Goal: Complete application form

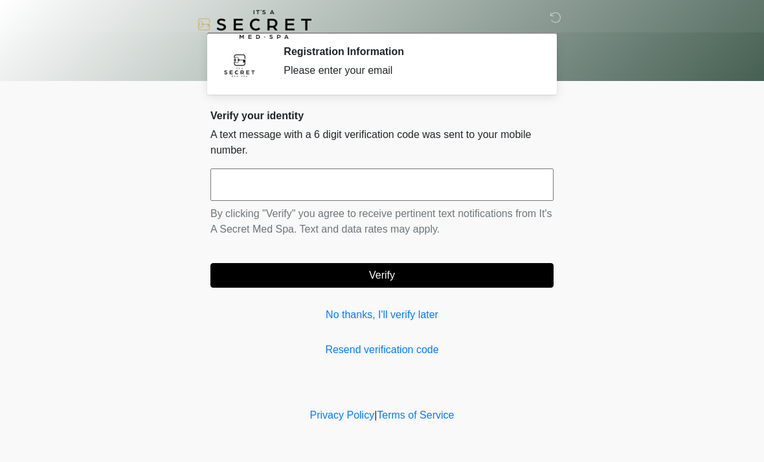
click at [306, 198] on input "text" at bounding box center [381, 184] width 343 height 32
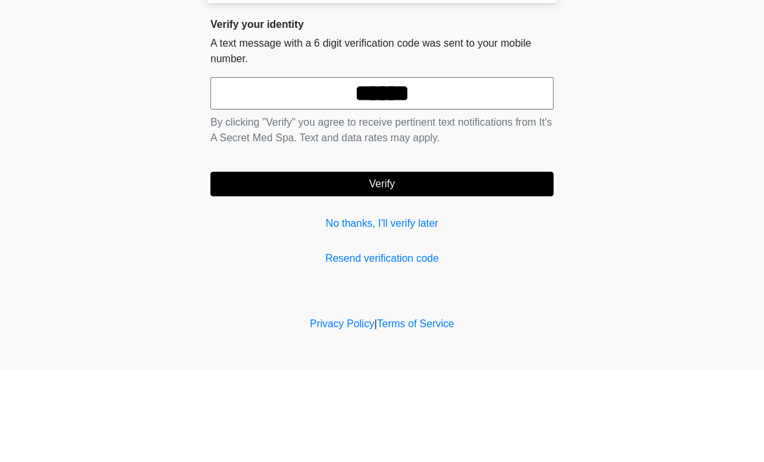
type input "******"
click at [715, 154] on body "‎ ‎ Registration Information Please enter your email Please connect to Wi-Fi no…" at bounding box center [382, 231] width 764 height 462
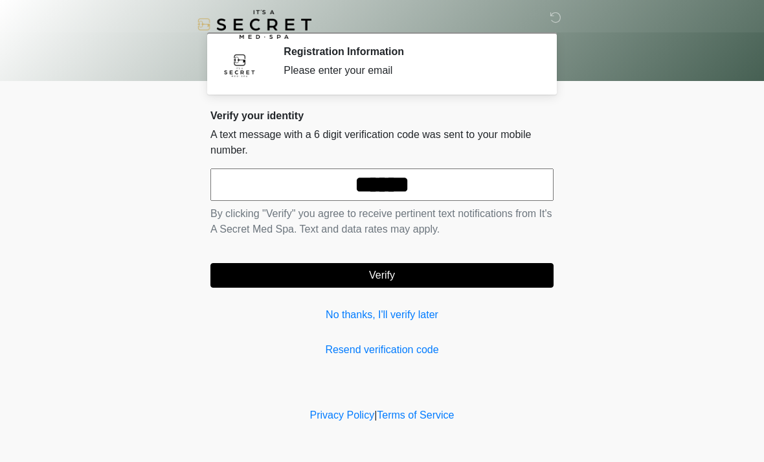
click at [404, 273] on button "Verify" at bounding box center [381, 275] width 343 height 25
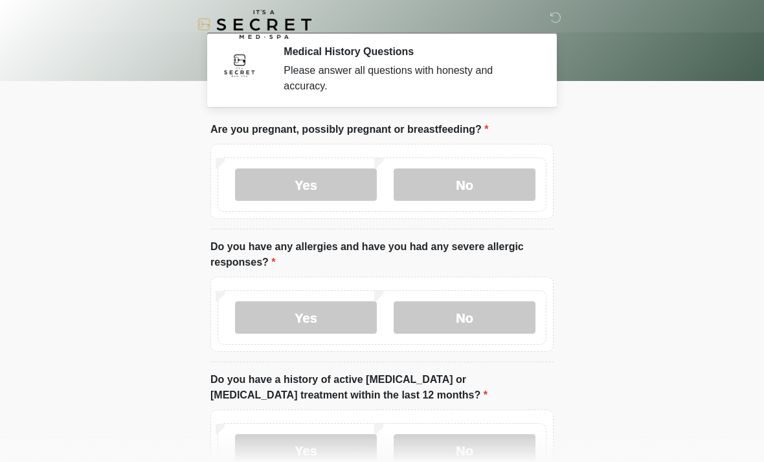
click at [480, 196] on label "No" at bounding box center [465, 184] width 142 height 32
click at [467, 319] on label "No" at bounding box center [465, 317] width 142 height 32
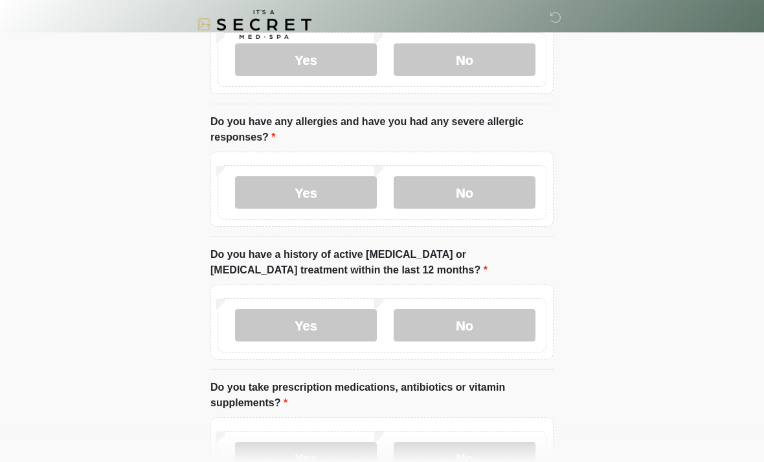
scroll to position [124, 0]
click at [508, 324] on label "No" at bounding box center [465, 326] width 142 height 32
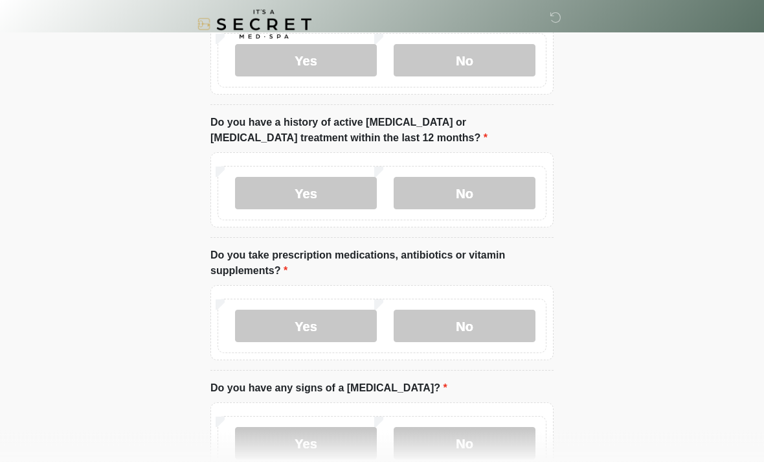
scroll to position [258, 0]
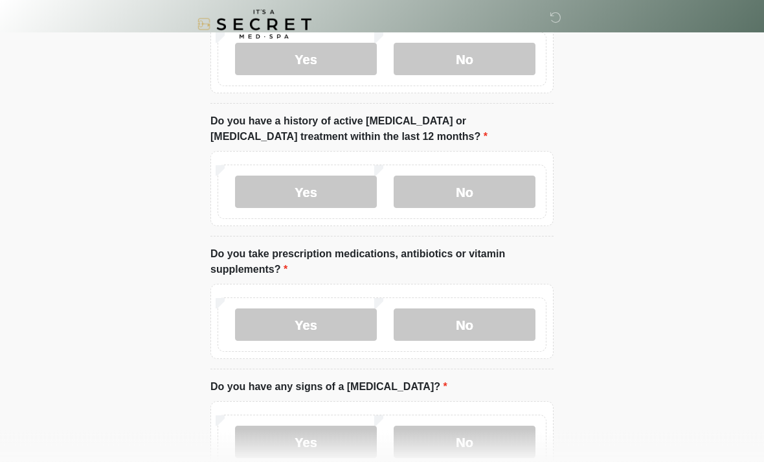
click at [475, 327] on label "No" at bounding box center [465, 325] width 142 height 32
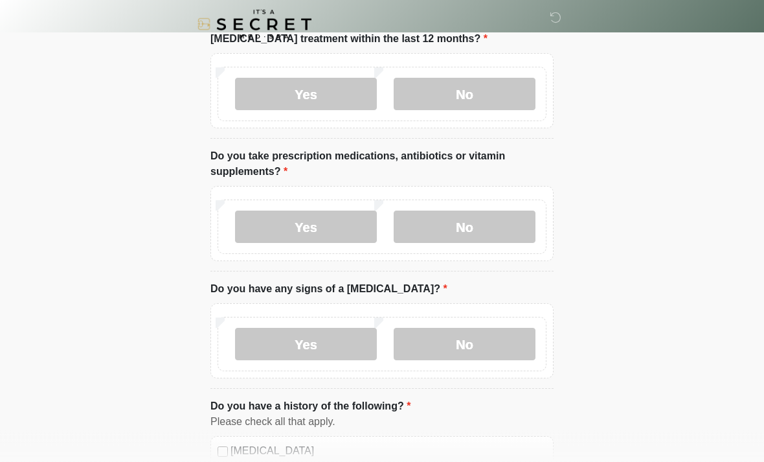
click at [462, 330] on label "No" at bounding box center [465, 344] width 142 height 32
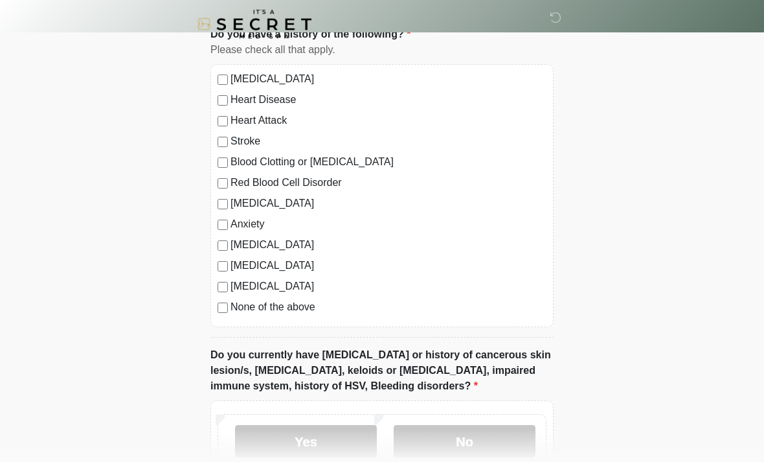
scroll to position [735, 0]
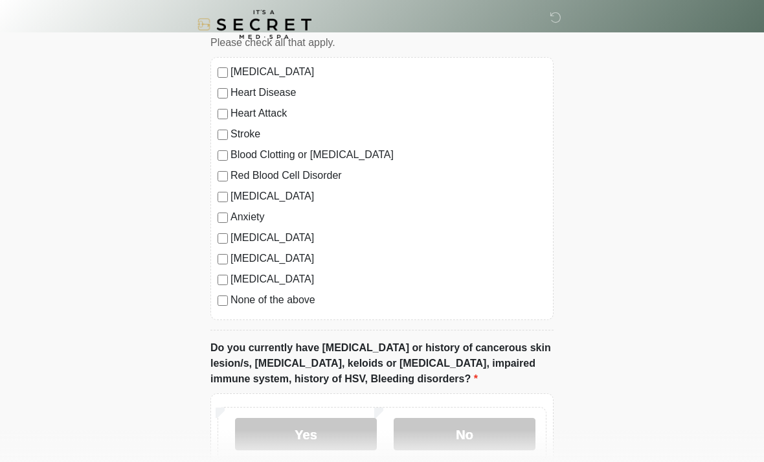
click at [260, 305] on label "None of the above" at bounding box center [389, 300] width 316 height 16
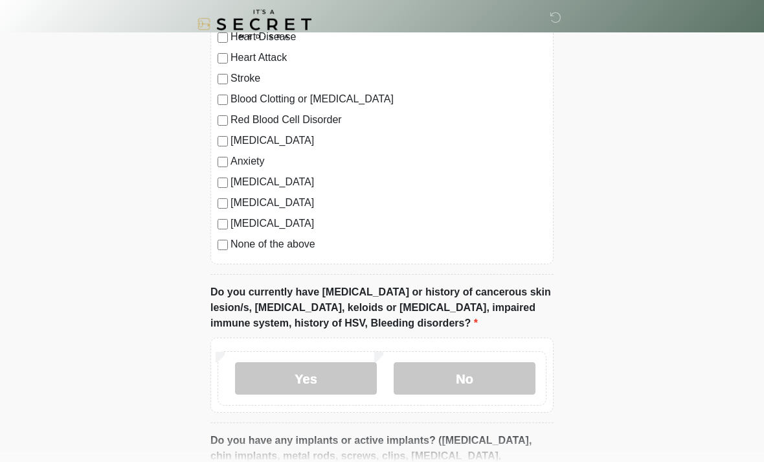
scroll to position [837, 0]
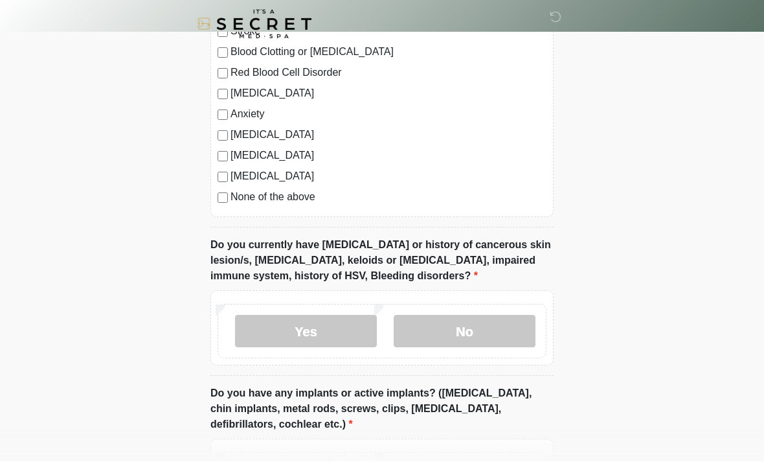
click at [468, 332] on label "No" at bounding box center [465, 331] width 142 height 32
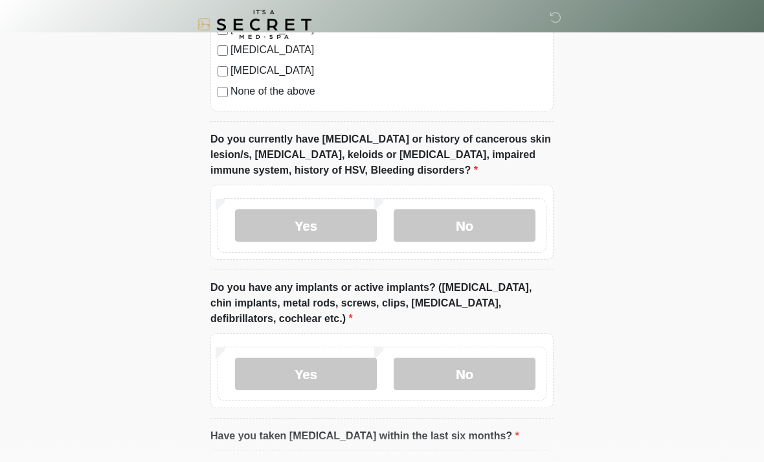
scroll to position [946, 0]
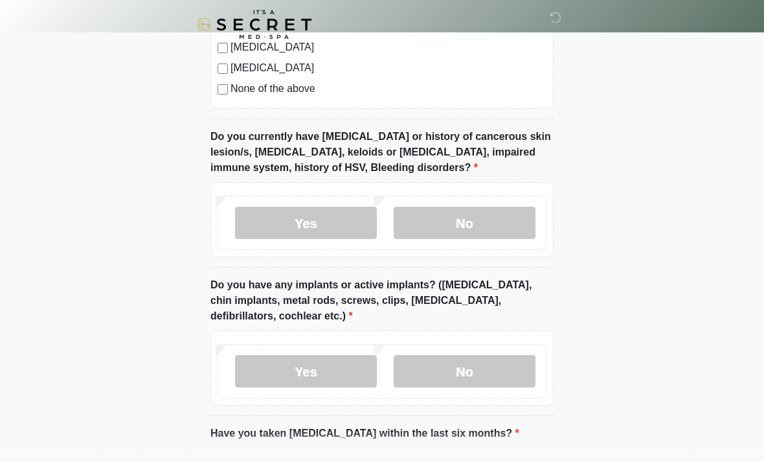
click at [317, 375] on label "Yes" at bounding box center [306, 371] width 142 height 32
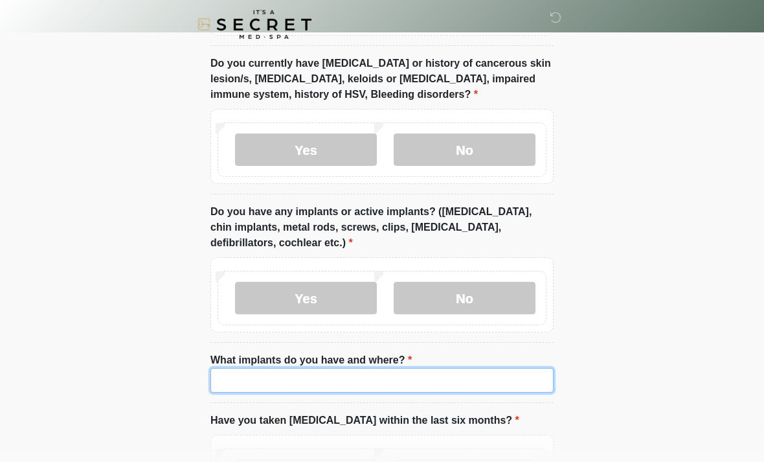
click at [331, 376] on input "What implants do you have and where?" at bounding box center [381, 380] width 343 height 25
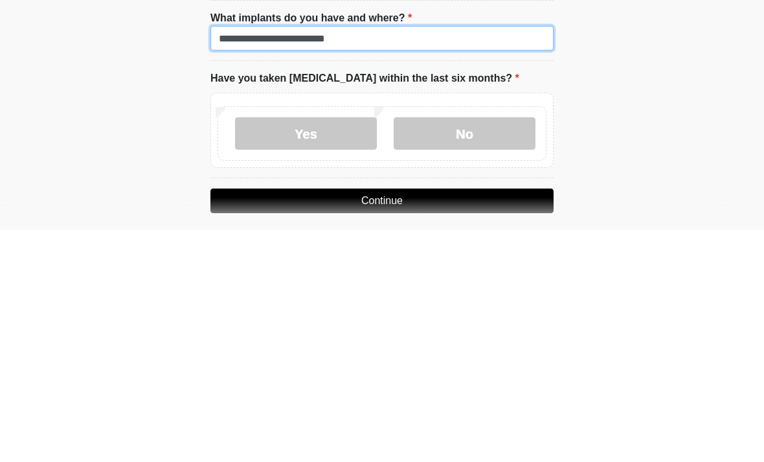
type input "**********"
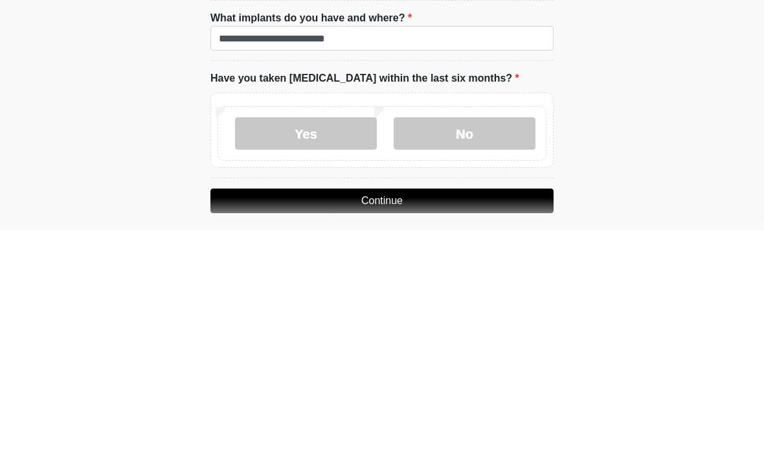
click at [467, 349] on label "No" at bounding box center [465, 365] width 142 height 32
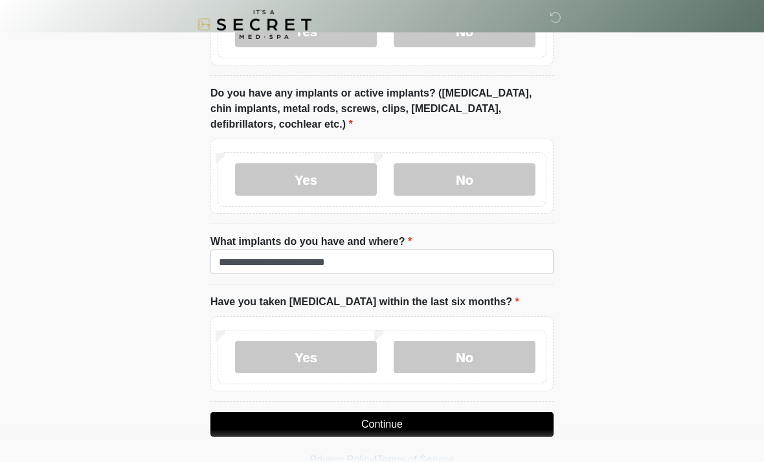
click at [407, 416] on button "Continue" at bounding box center [381, 424] width 343 height 25
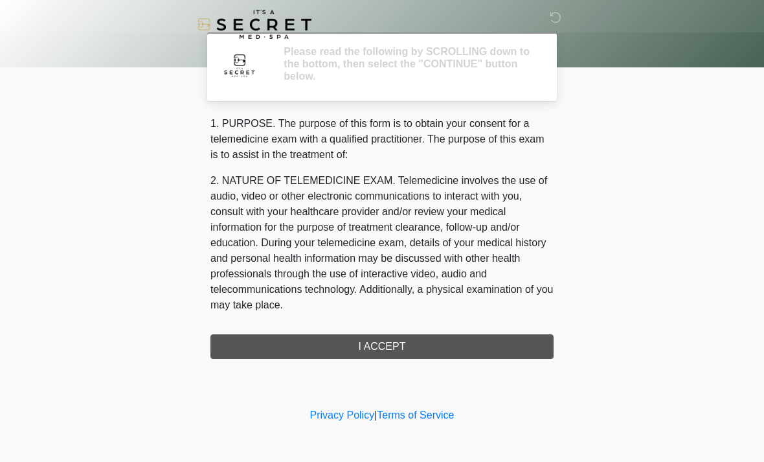
scroll to position [0, 0]
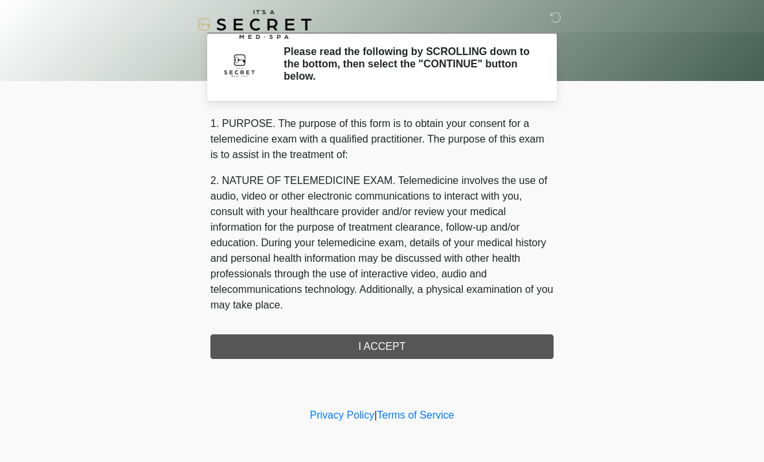
click at [440, 343] on div "1. PURPOSE. The purpose of this form is to obtain your consent for a telemedici…" at bounding box center [381, 237] width 343 height 243
click at [425, 353] on div "1. PURPOSE. The purpose of this form is to obtain your consent for a telemedici…" at bounding box center [381, 237] width 343 height 243
click at [422, 343] on div "1. PURPOSE. The purpose of this form is to obtain your consent for a telemedici…" at bounding box center [381, 237] width 343 height 243
click at [421, 342] on div "1. PURPOSE. The purpose of this form is to obtain your consent for a telemedici…" at bounding box center [381, 237] width 343 height 243
click at [335, 345] on div "1. PURPOSE. The purpose of this form is to obtain your consent for a telemedici…" at bounding box center [381, 237] width 343 height 243
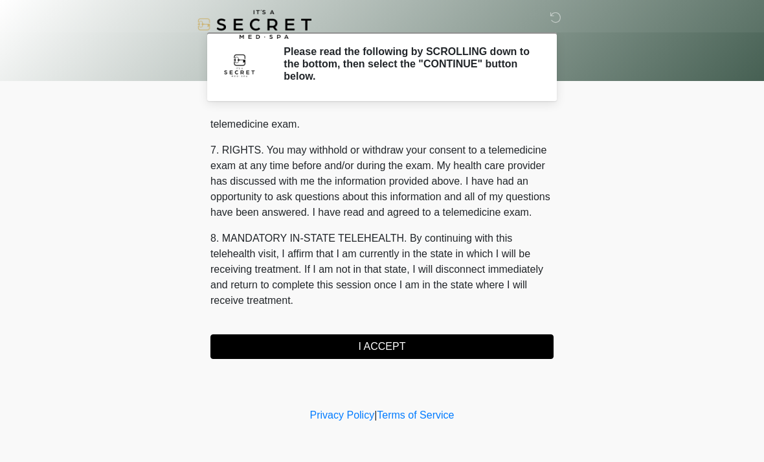
scroll to position [549, 0]
click at [387, 356] on button "I ACCEPT" at bounding box center [381, 346] width 343 height 25
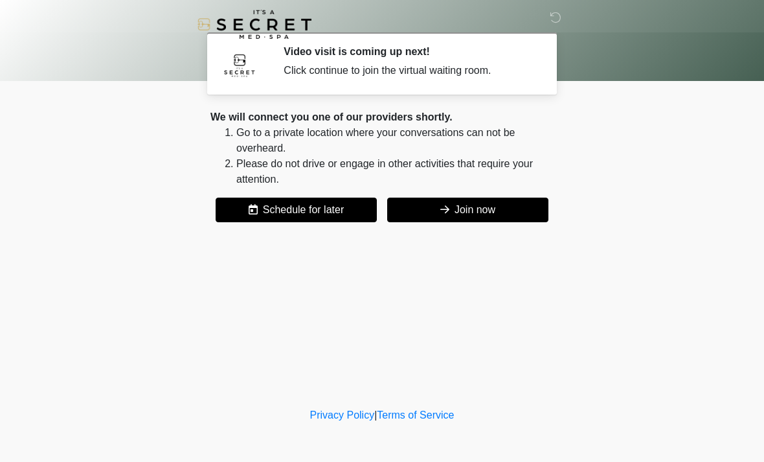
click at [473, 208] on button "Join now" at bounding box center [467, 210] width 161 height 25
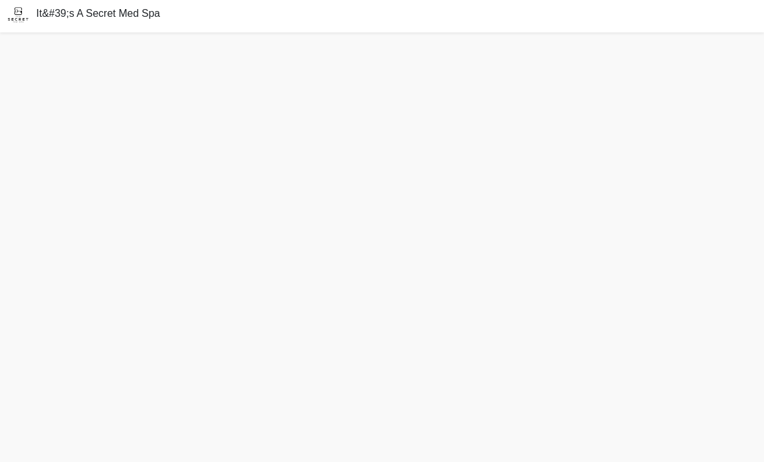
scroll to position [4, 0]
